Goal: Task Accomplishment & Management: Use online tool/utility

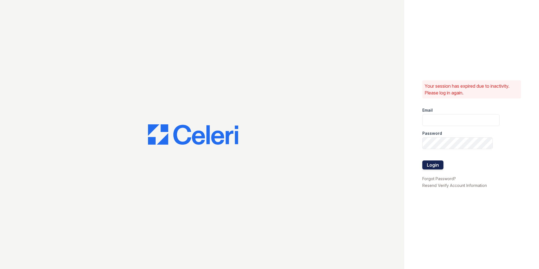
type input "[EMAIL_ADDRESS][DOMAIN_NAME]"
click at [431, 161] on button "Login" at bounding box center [432, 164] width 21 height 9
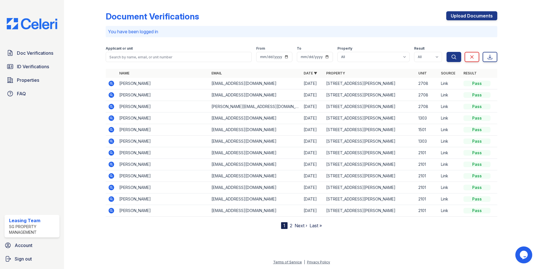
click at [111, 130] on icon at bounding box center [111, 129] width 7 height 7
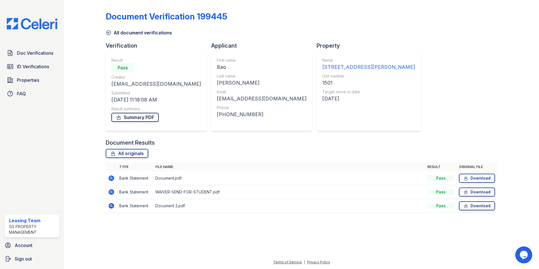
click at [137, 118] on link "Summary PDF" at bounding box center [134, 117] width 47 height 9
